Goal: Check status: Check status

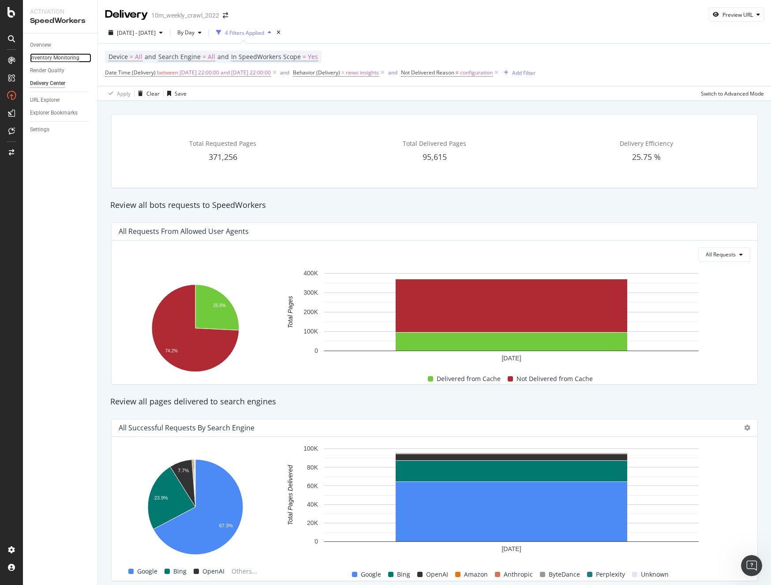
click at [49, 56] on div "Inventory Monitoring" at bounding box center [54, 57] width 49 height 9
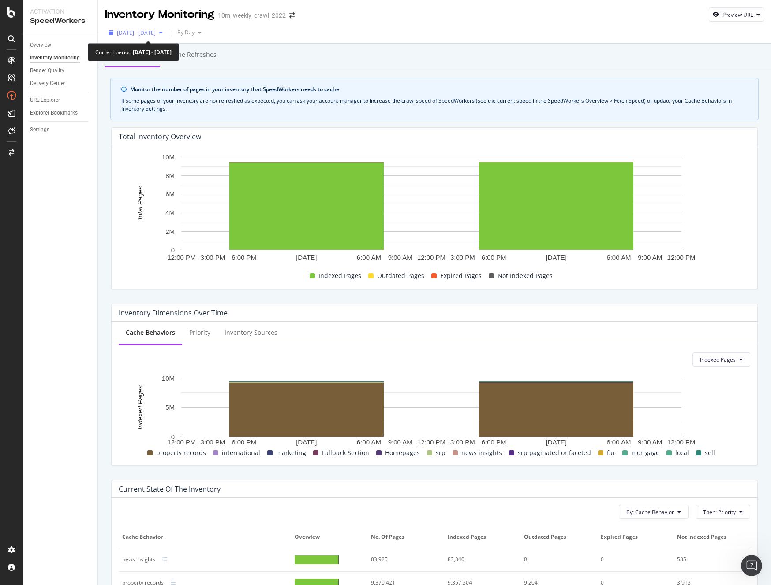
click at [149, 34] on span "[DATE] - [DATE]" at bounding box center [136, 32] width 39 height 7
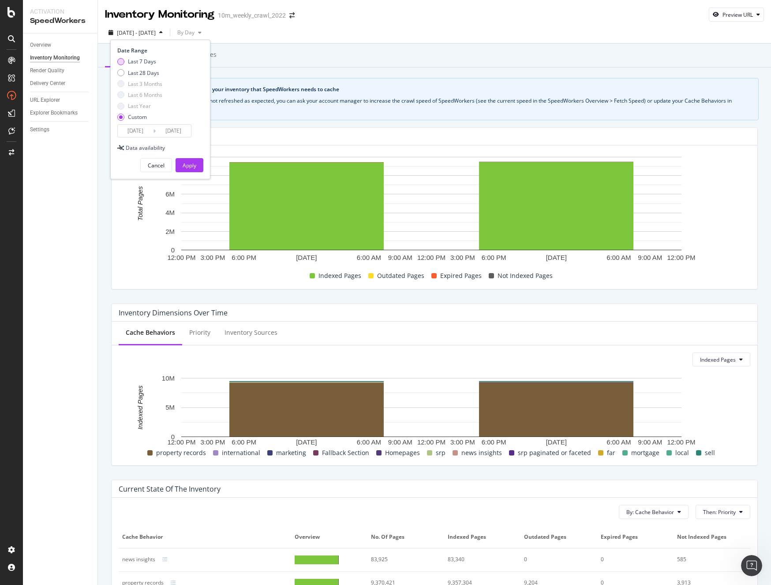
click at [122, 64] on div "Last 7 Days" at bounding box center [120, 61] width 7 height 7
type input "[DATE]"
click at [191, 168] on div "Apply" at bounding box center [190, 165] width 14 height 7
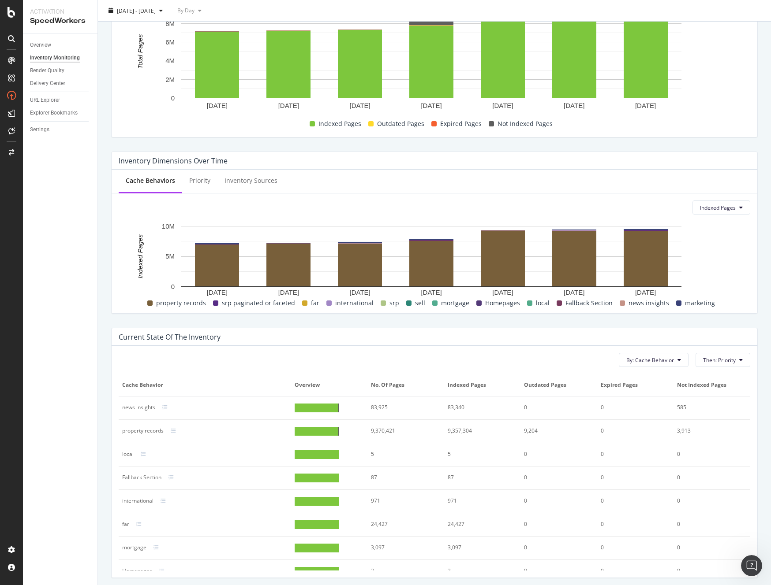
scroll to position [183, 0]
